Goal: Navigation & Orientation: Find specific page/section

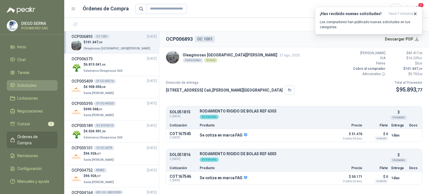
click at [35, 88] on span "Solicitudes" at bounding box center [26, 85] width 19 height 6
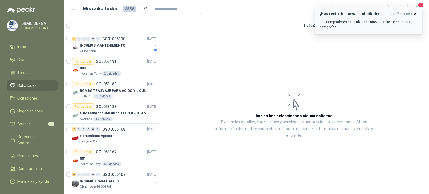
click at [415, 12] on icon "button" at bounding box center [415, 13] width 5 height 5
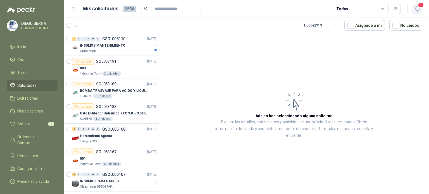
click at [416, 10] on icon "button" at bounding box center [417, 8] width 5 height 5
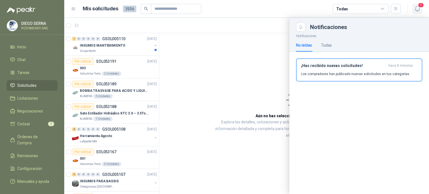
click at [416, 10] on icon "button" at bounding box center [417, 8] width 5 height 5
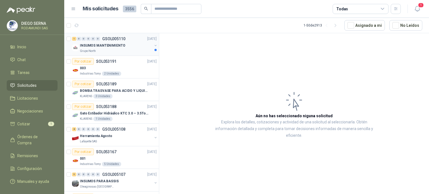
click at [124, 52] on div "Grupo North" at bounding box center [116, 51] width 72 height 4
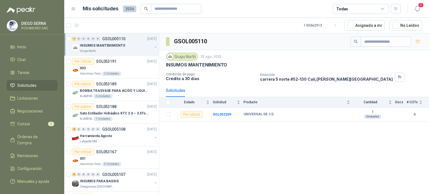
click at [37, 87] on li "Solicitudes" at bounding box center [32, 85] width 44 height 6
